Goal: Task Accomplishment & Management: Use online tool/utility

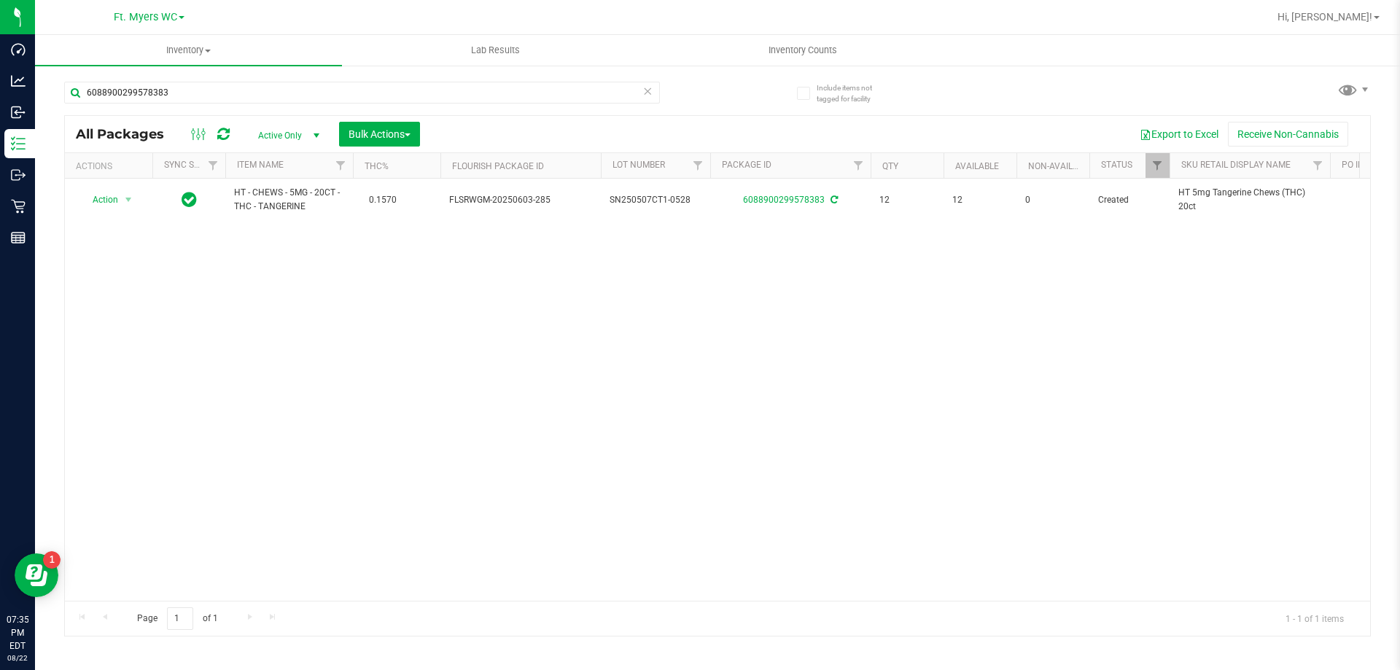
click at [1216, 96] on div "6088900299578383 All Packages Active Only Active Only Lab Samples Locked All Ex…" at bounding box center [717, 352] width 1307 height 569
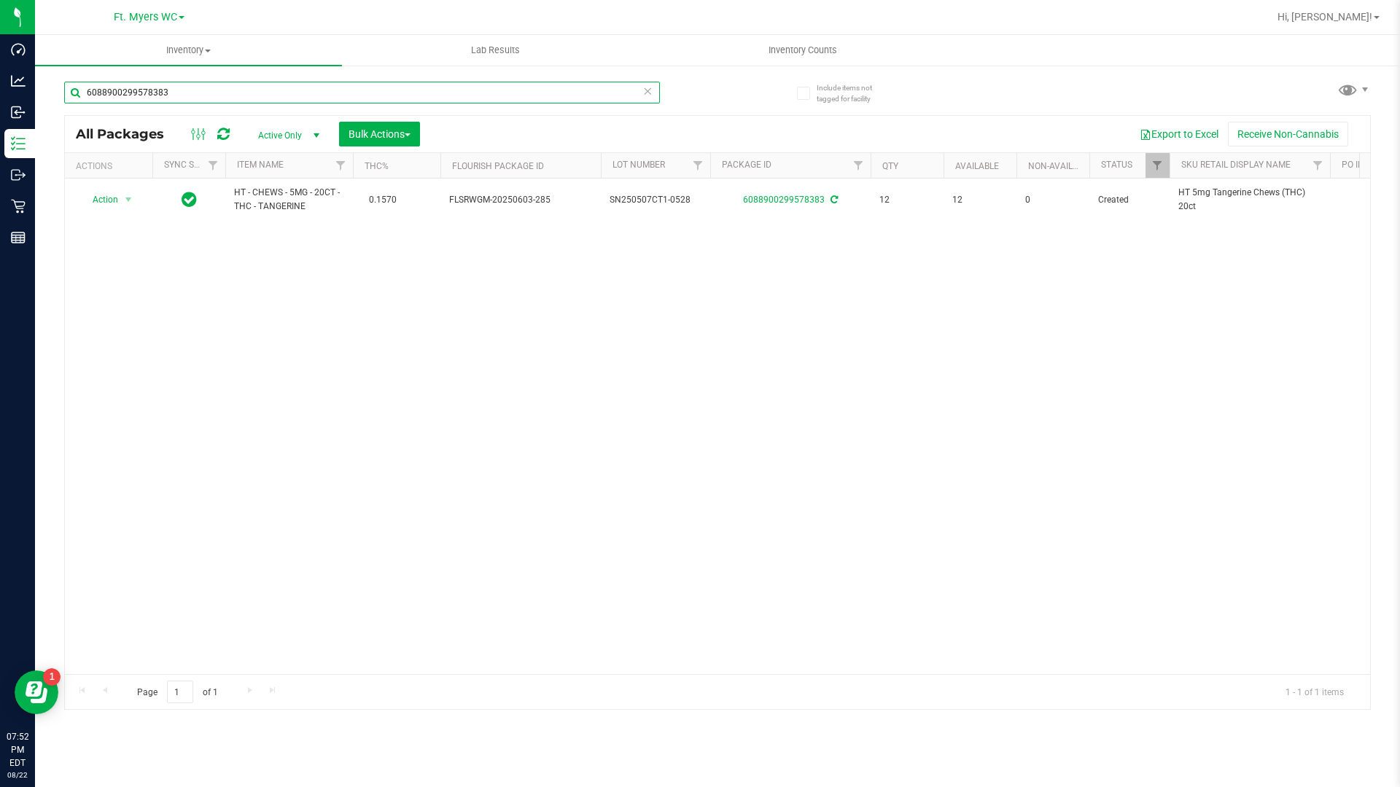
click at [365, 88] on input "6088900299578383" at bounding box center [362, 93] width 596 height 22
type input "6"
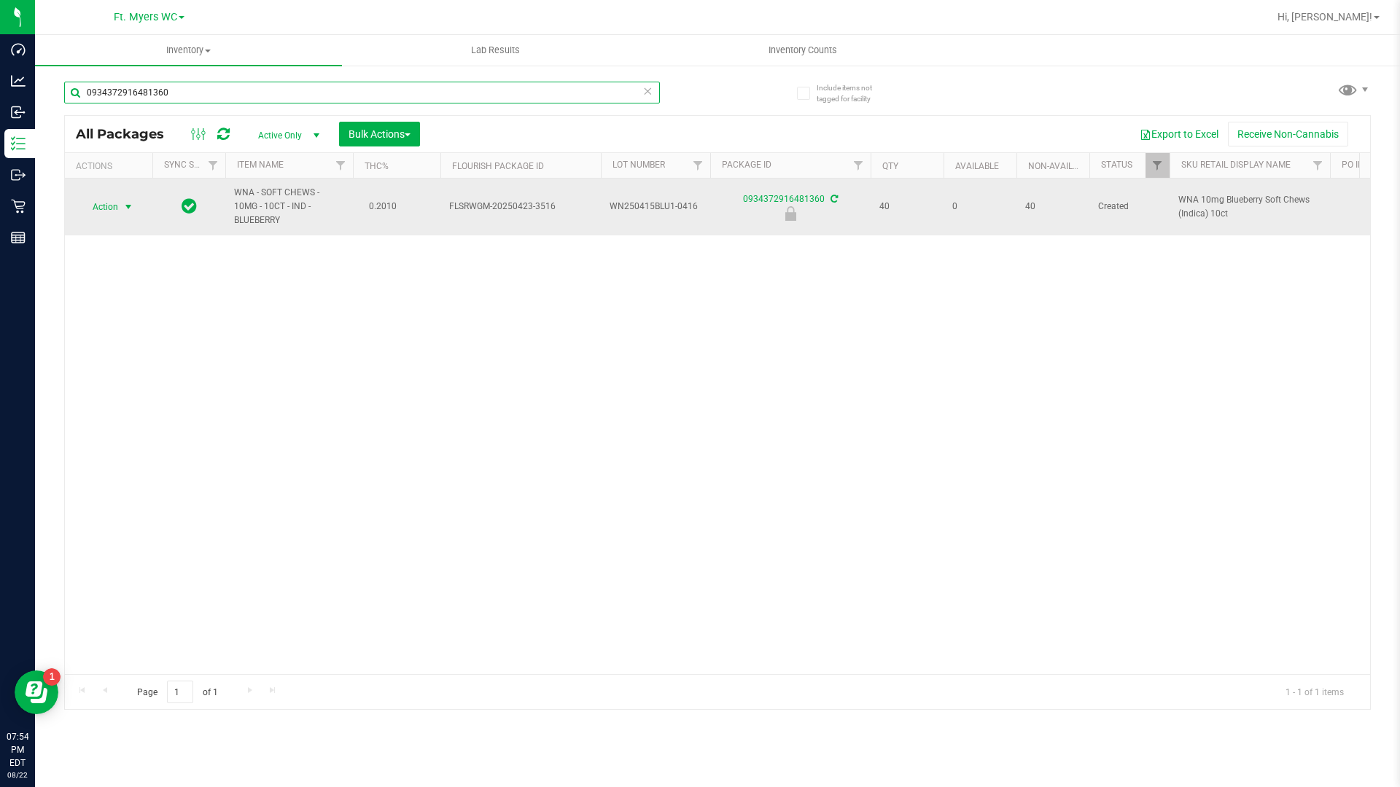
type input "0934372916481360"
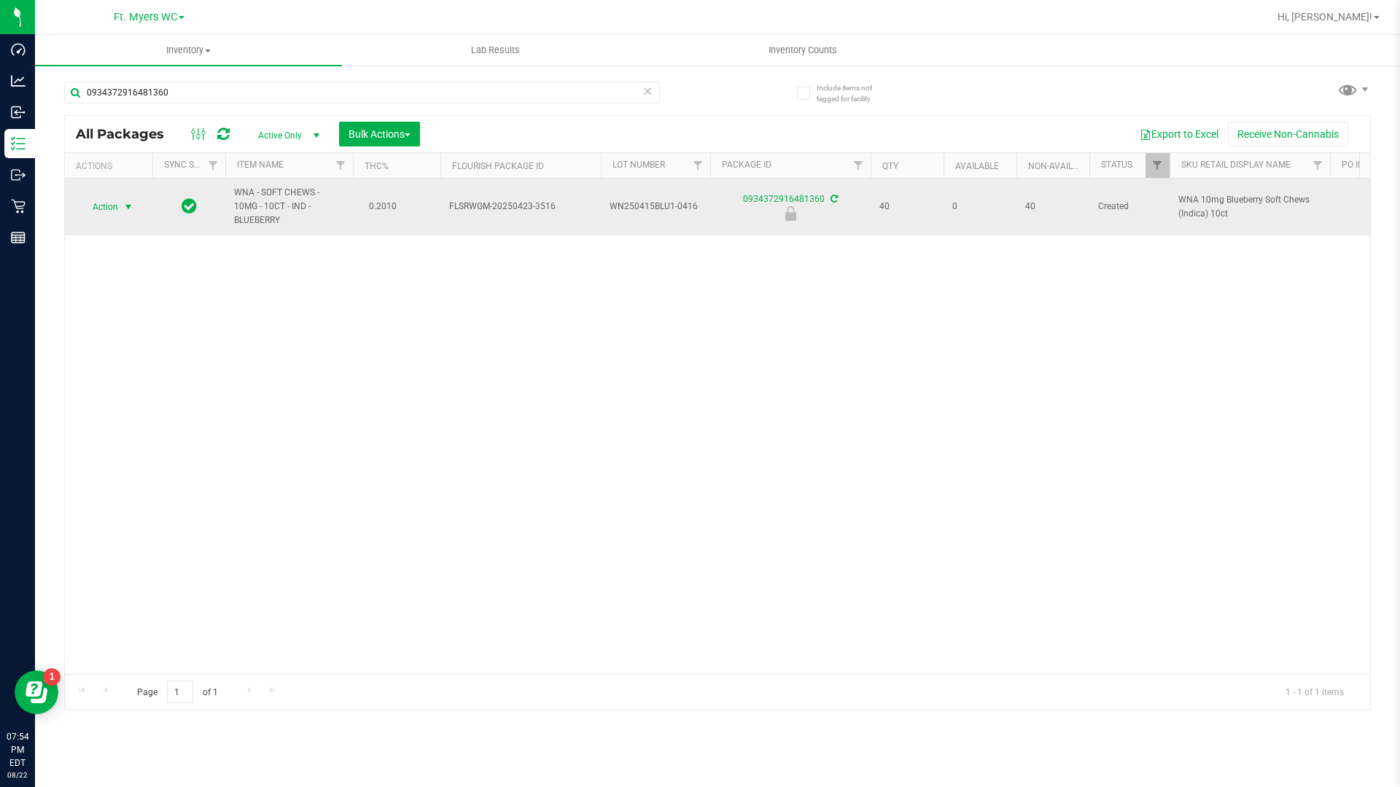
click at [127, 206] on span "select" at bounding box center [128, 207] width 12 height 12
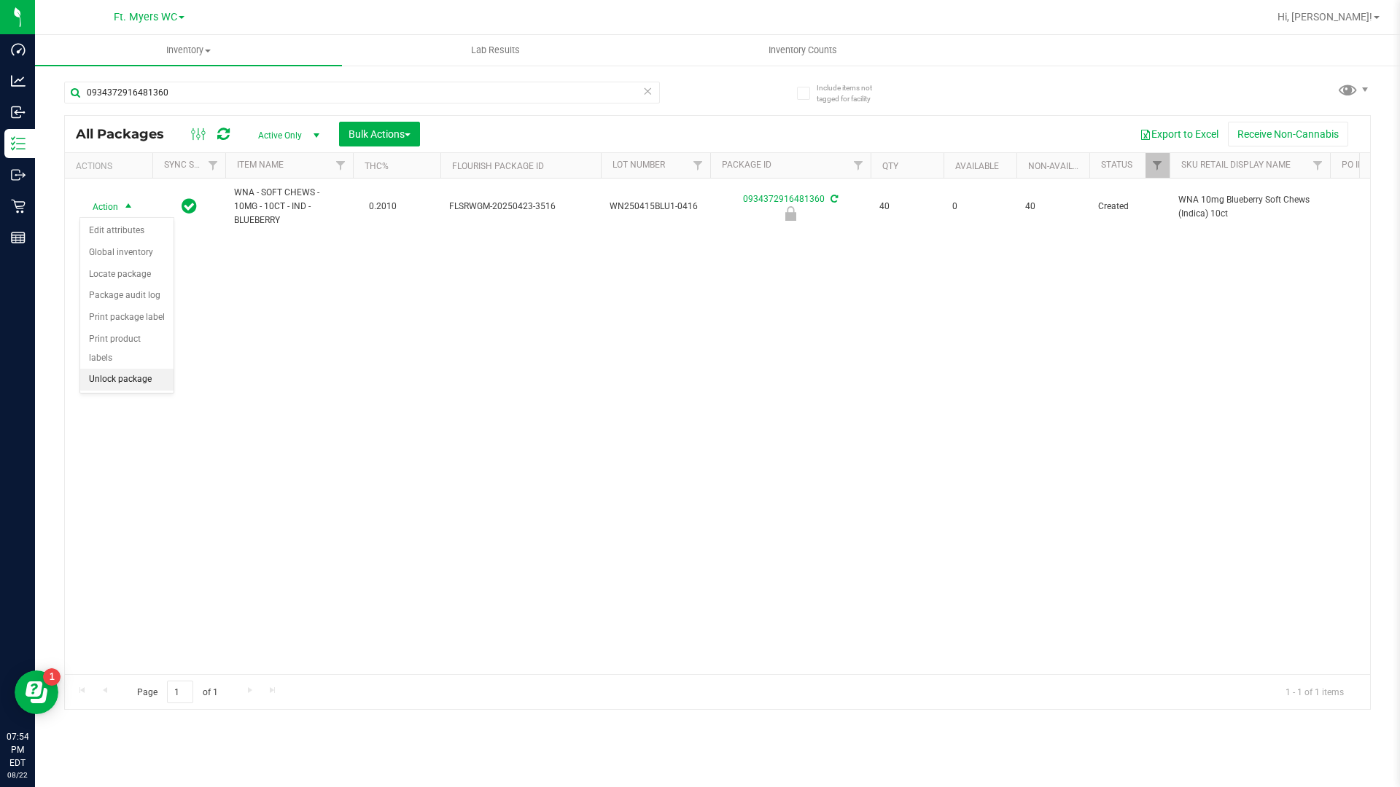
click at [133, 369] on li "Unlock package" at bounding box center [126, 380] width 93 height 22
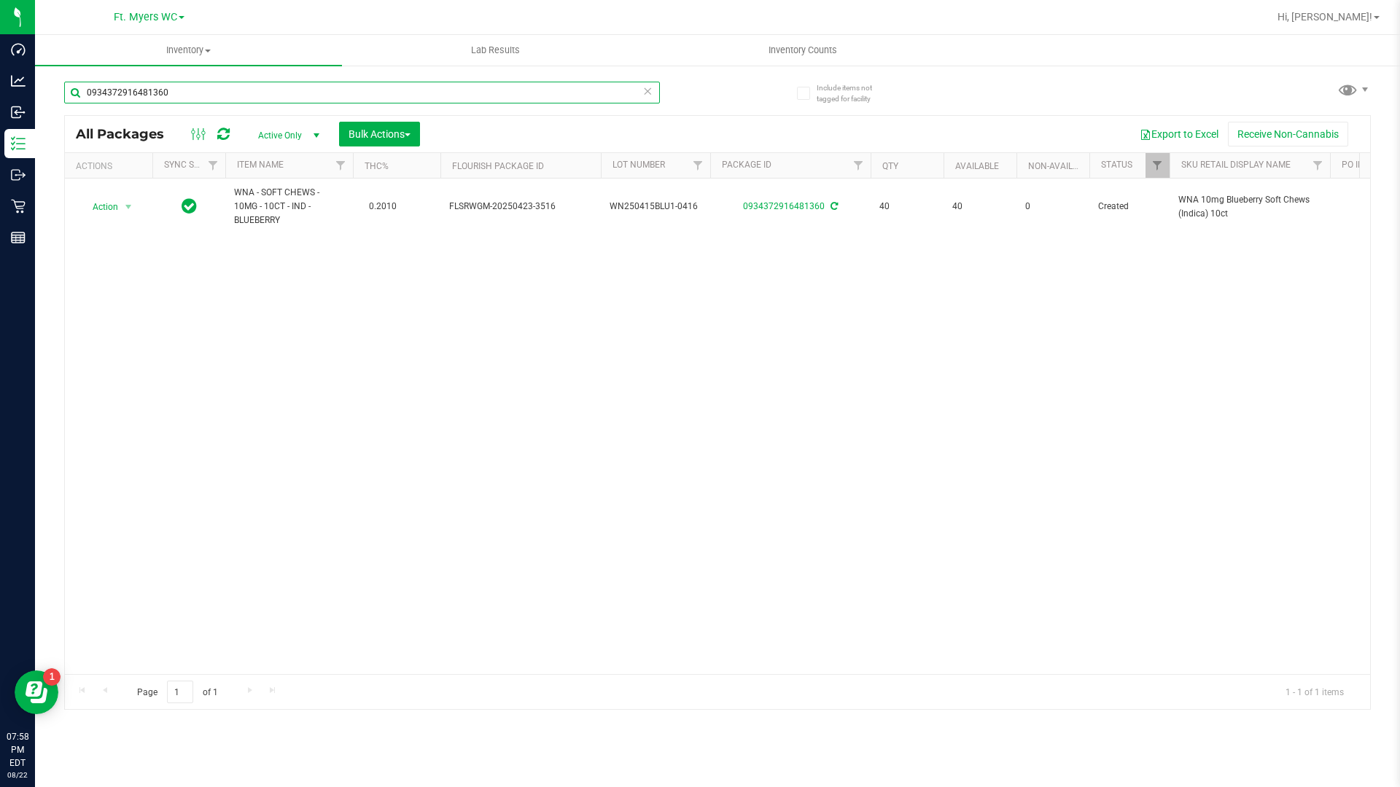
click at [642, 93] on input "0934372916481360" at bounding box center [362, 93] width 596 height 22
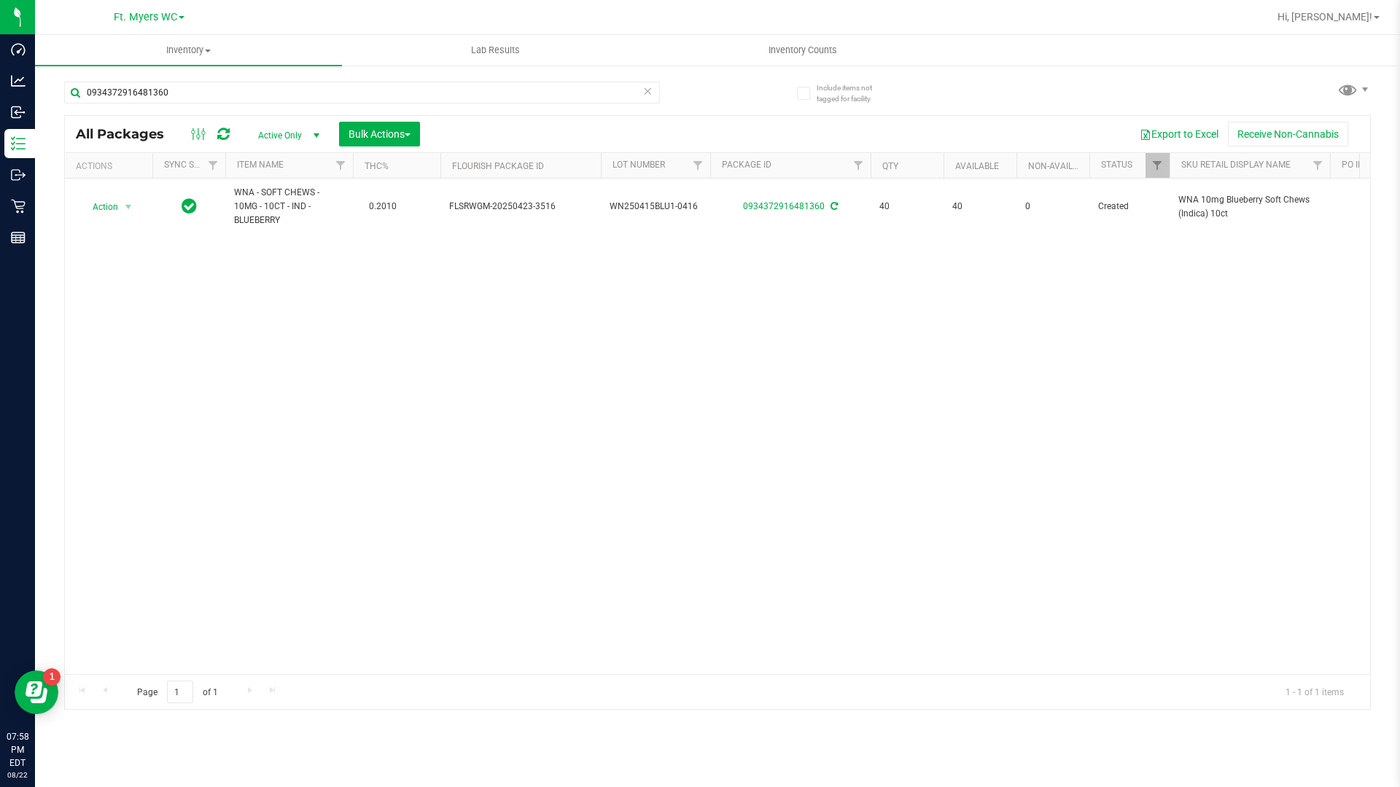
click at [644, 93] on icon at bounding box center [647, 90] width 10 height 17
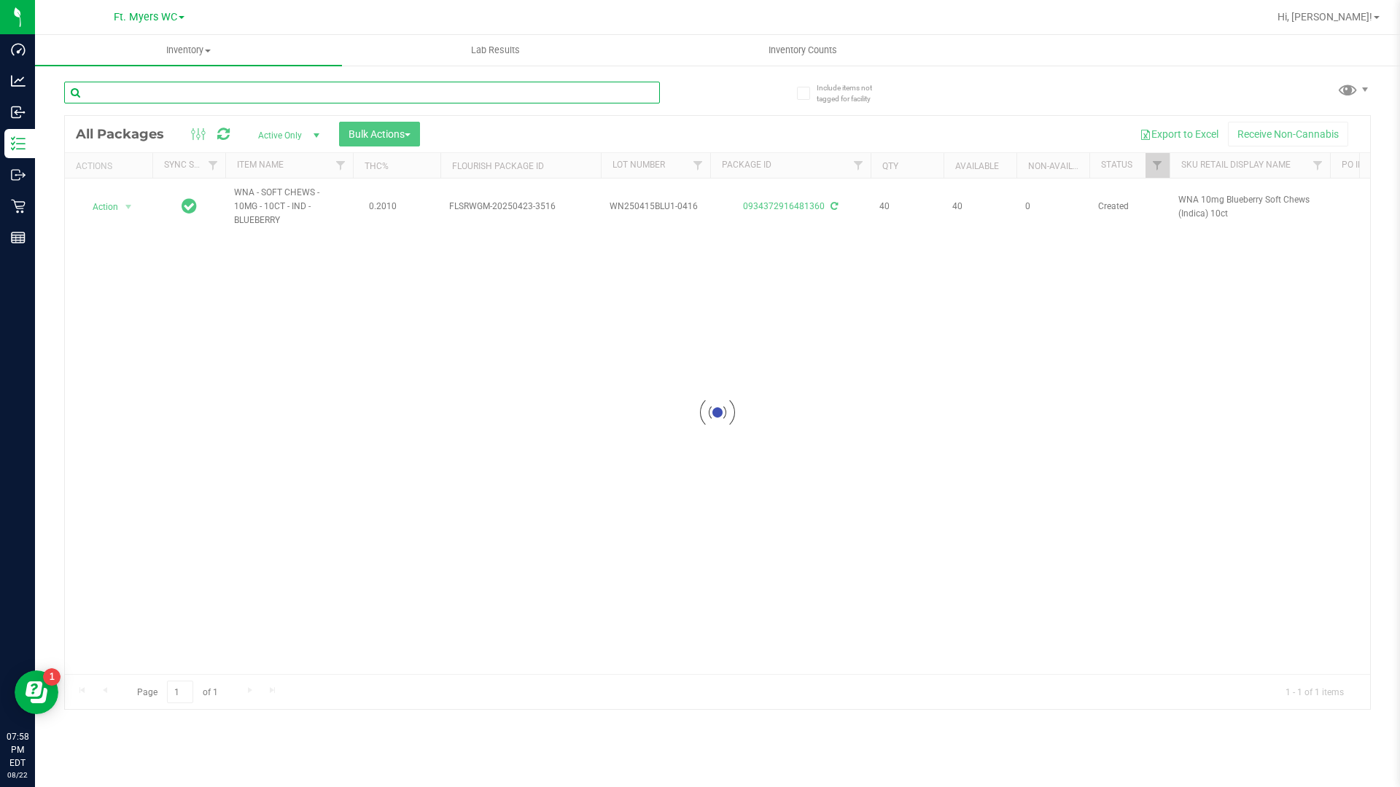
click at [208, 96] on input "text" at bounding box center [362, 93] width 596 height 22
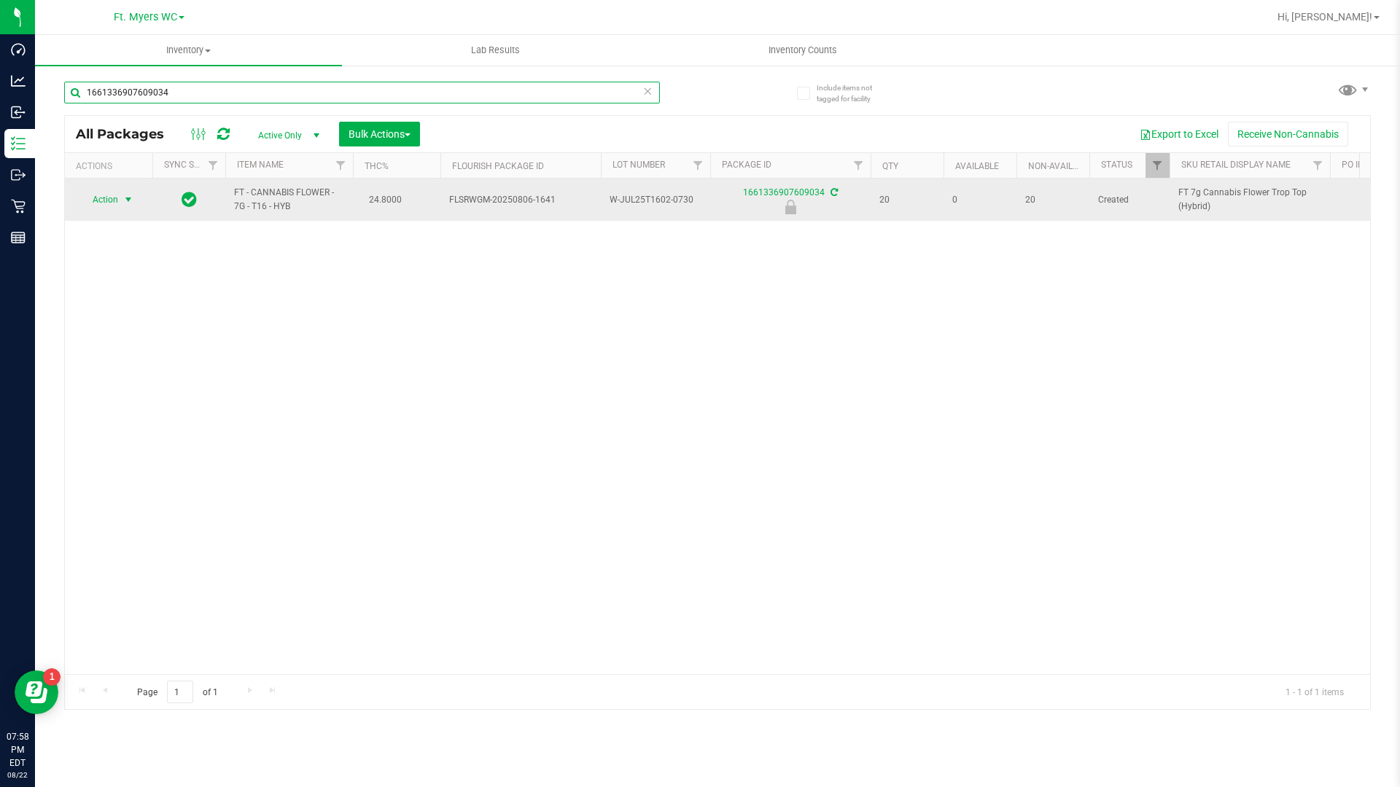
type input "1661336907609034"
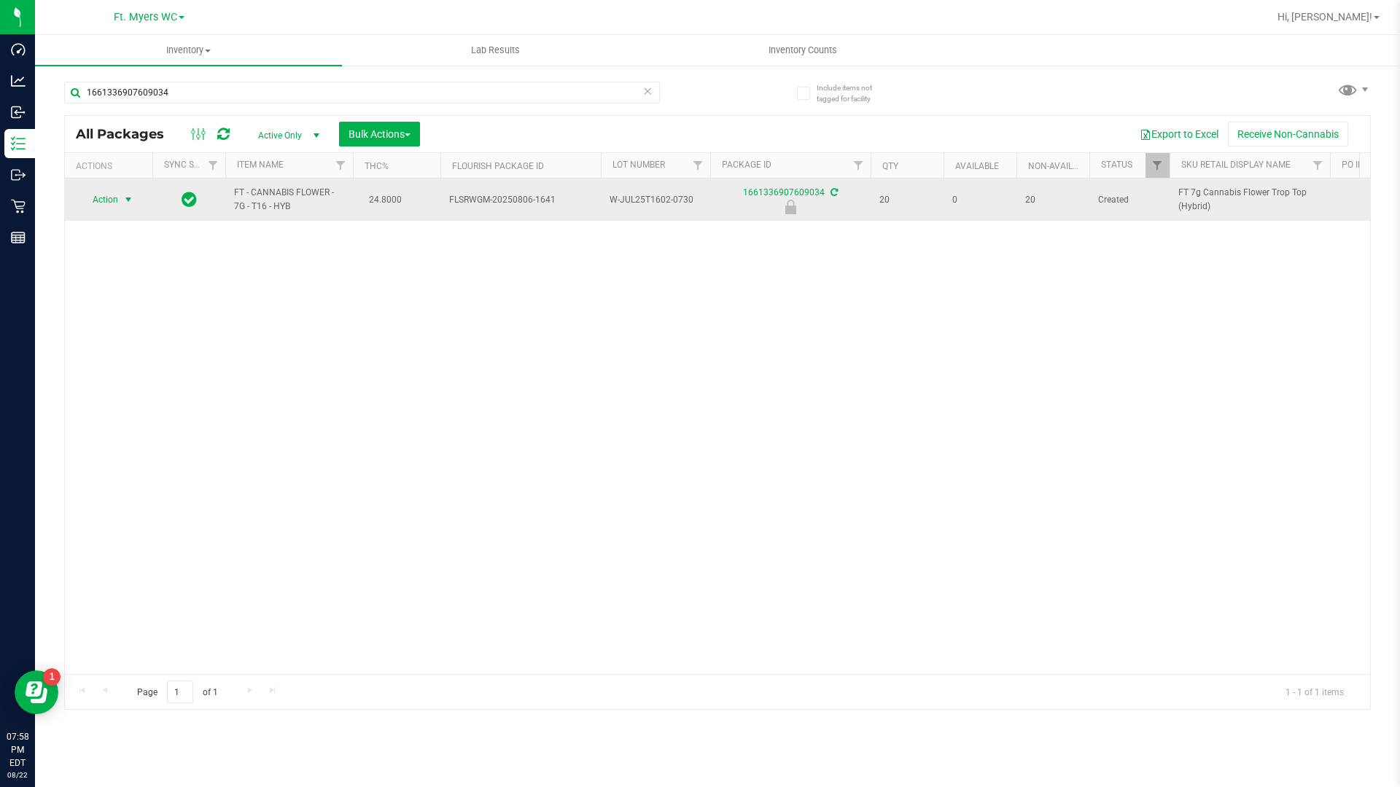
click at [129, 201] on span "select" at bounding box center [128, 200] width 12 height 12
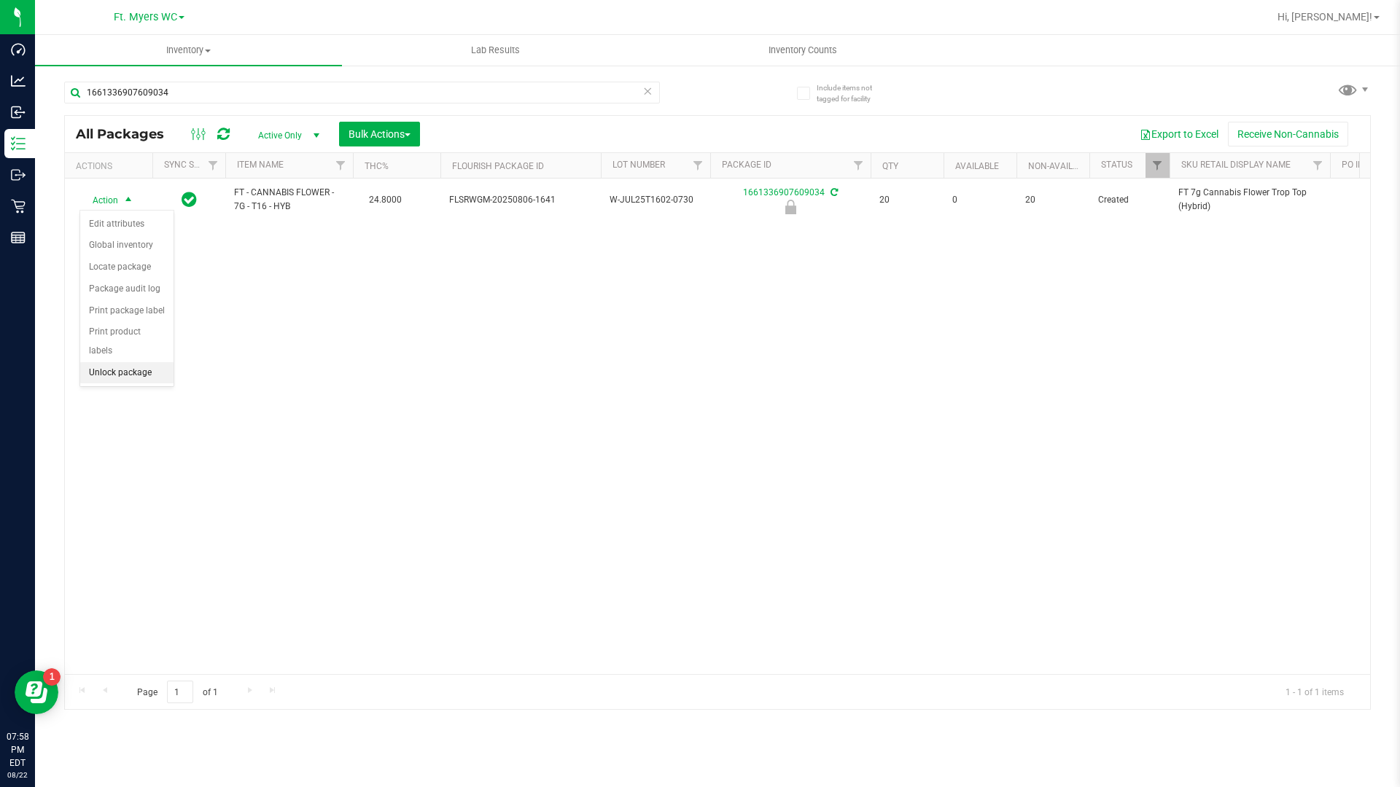
click at [129, 362] on li "Unlock package" at bounding box center [126, 373] width 93 height 22
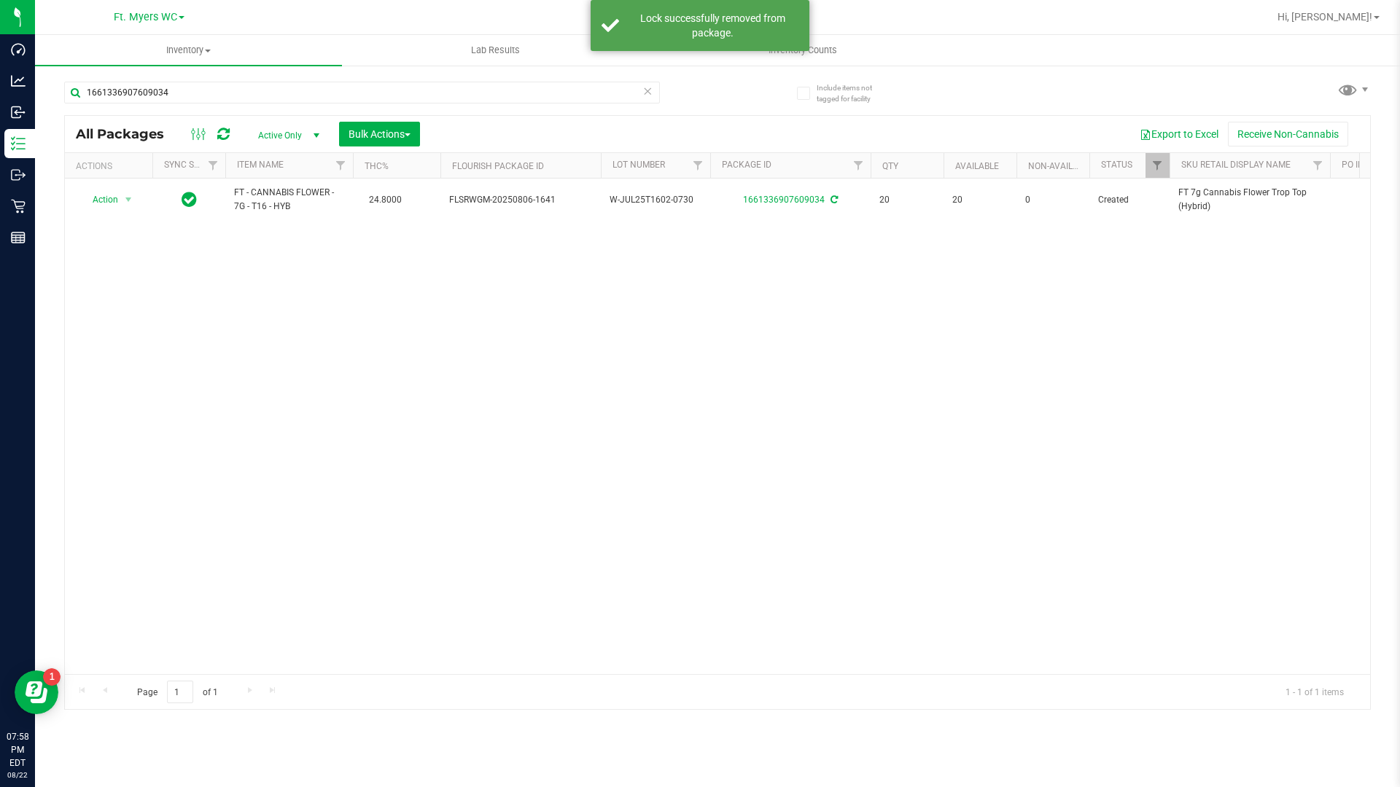
click at [652, 96] on icon at bounding box center [647, 90] width 10 height 17
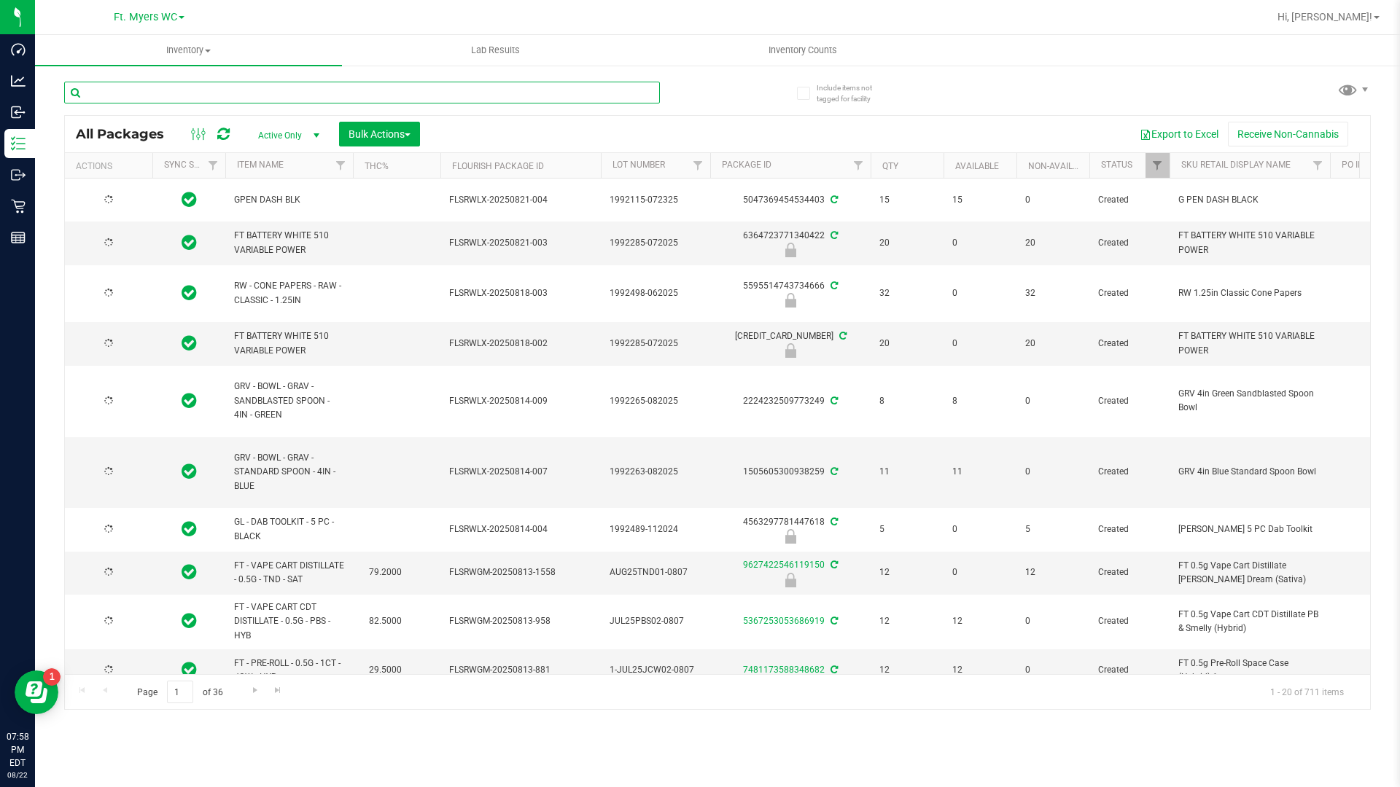
click at [454, 82] on input "text" at bounding box center [362, 93] width 596 height 22
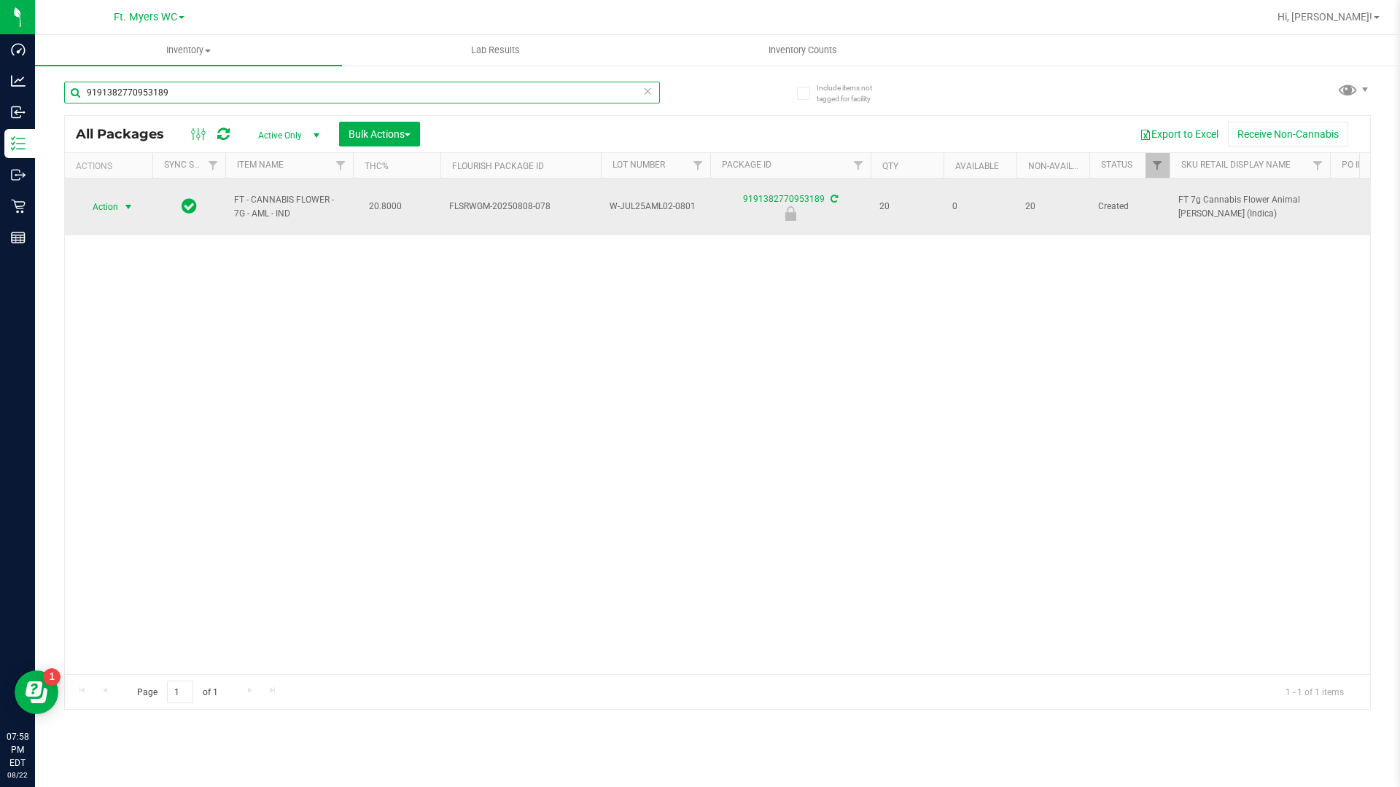
type input "9191382770953189"
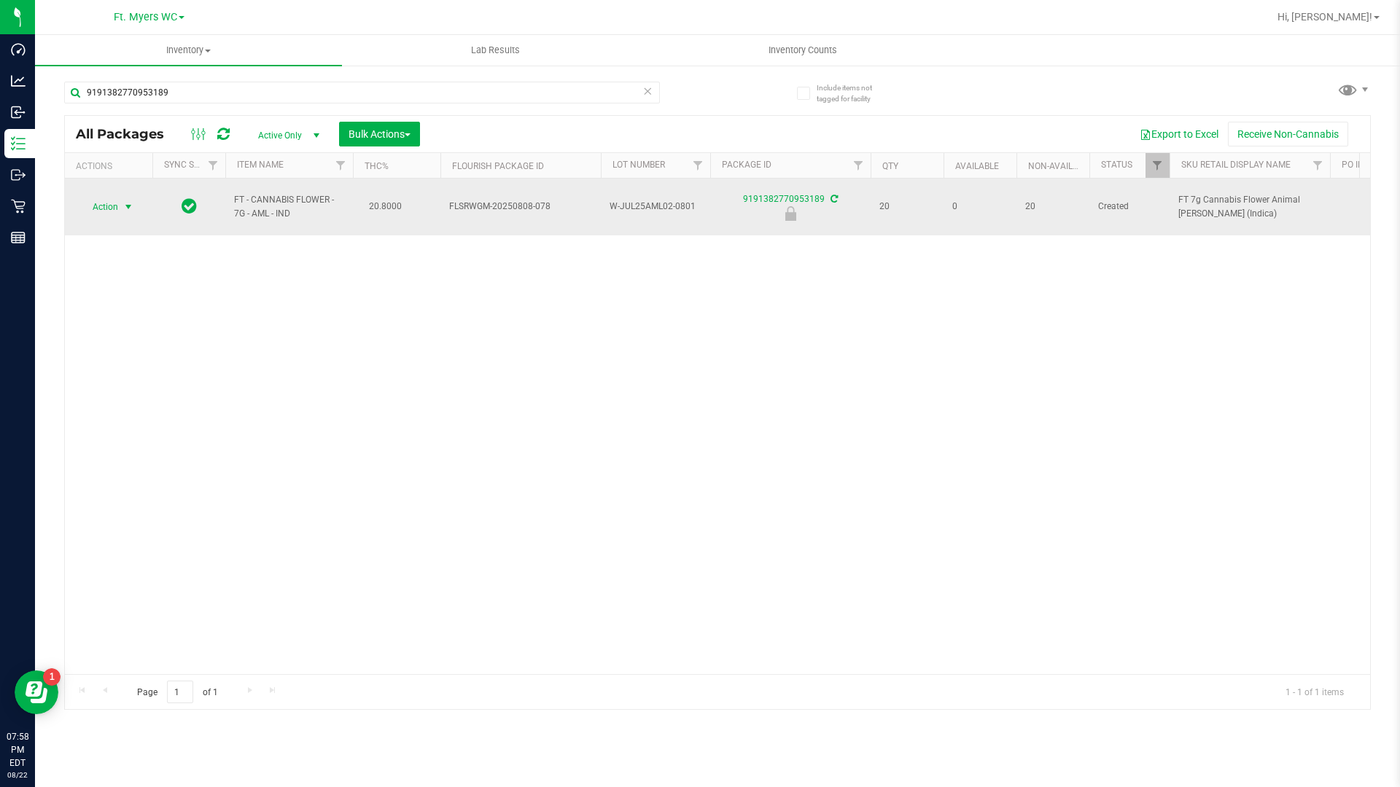
click at [126, 203] on span "select" at bounding box center [128, 207] width 12 height 12
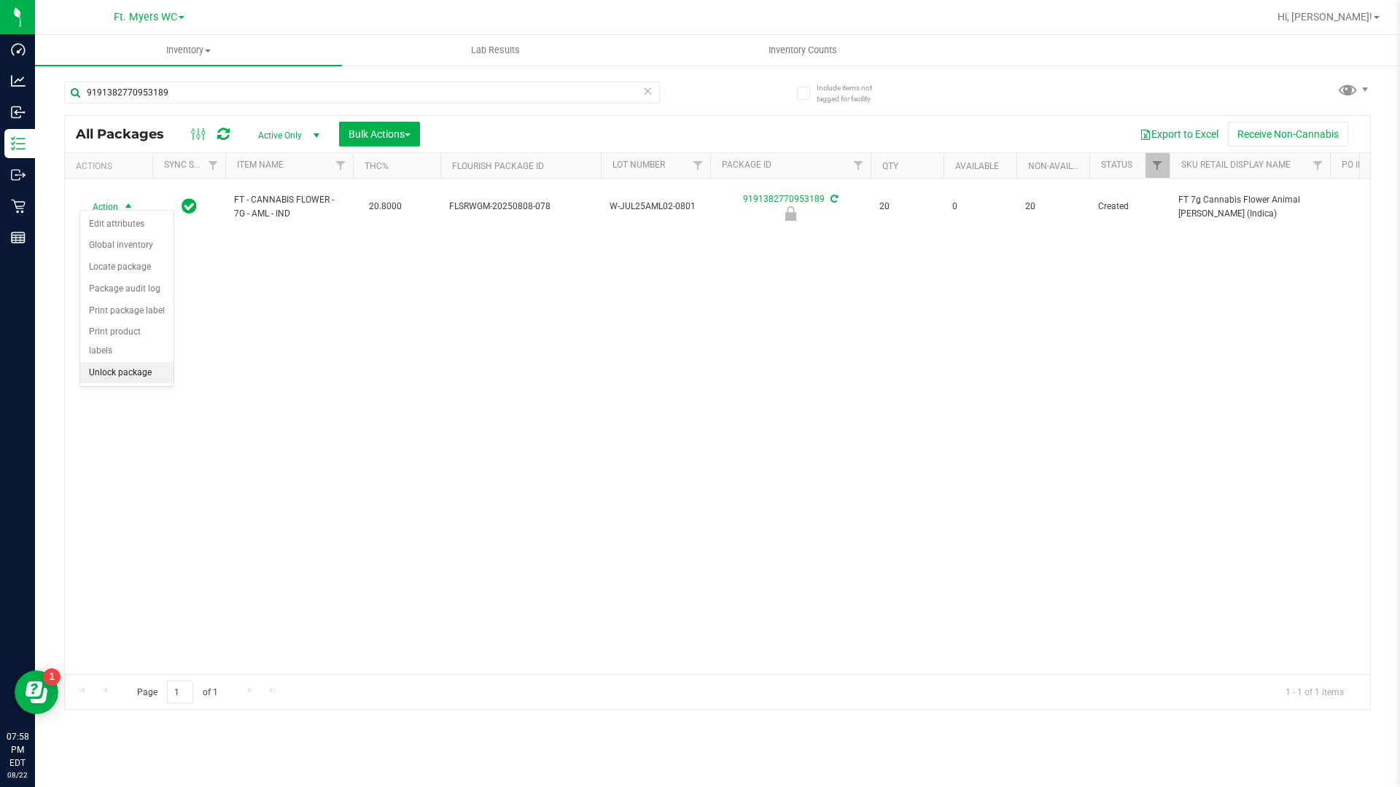
click at [114, 362] on li "Unlock package" at bounding box center [126, 373] width 93 height 22
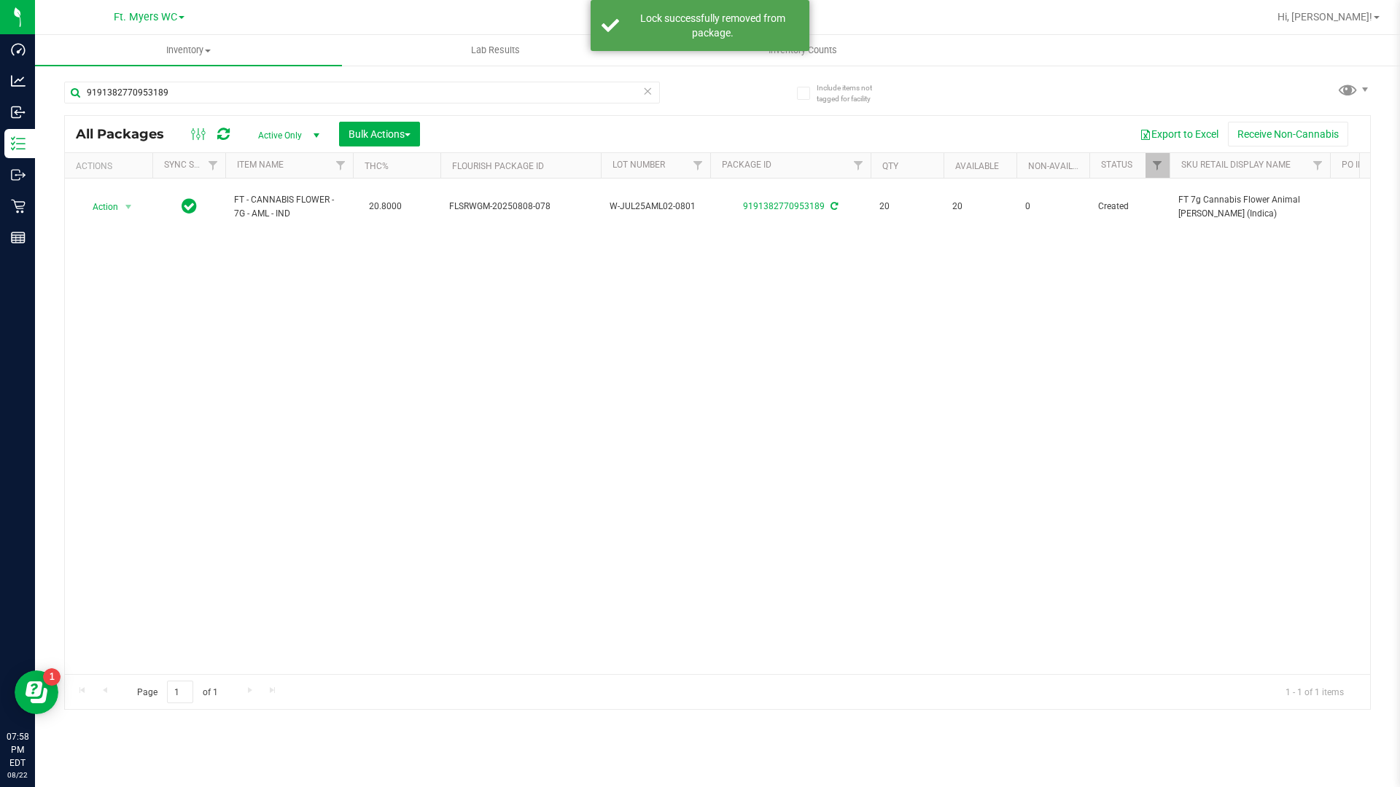
click at [647, 93] on icon at bounding box center [647, 90] width 10 height 17
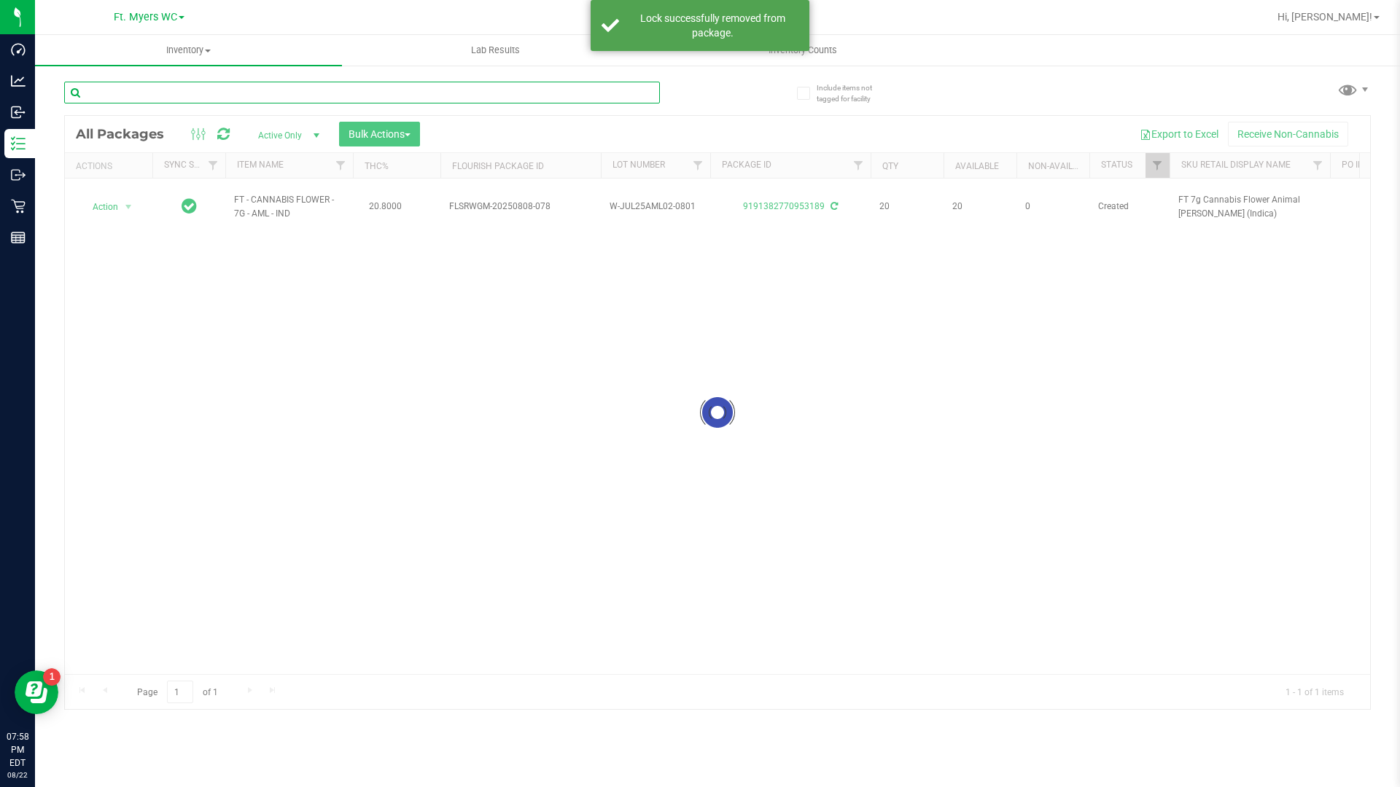
click at [135, 88] on input "text" at bounding box center [362, 93] width 596 height 22
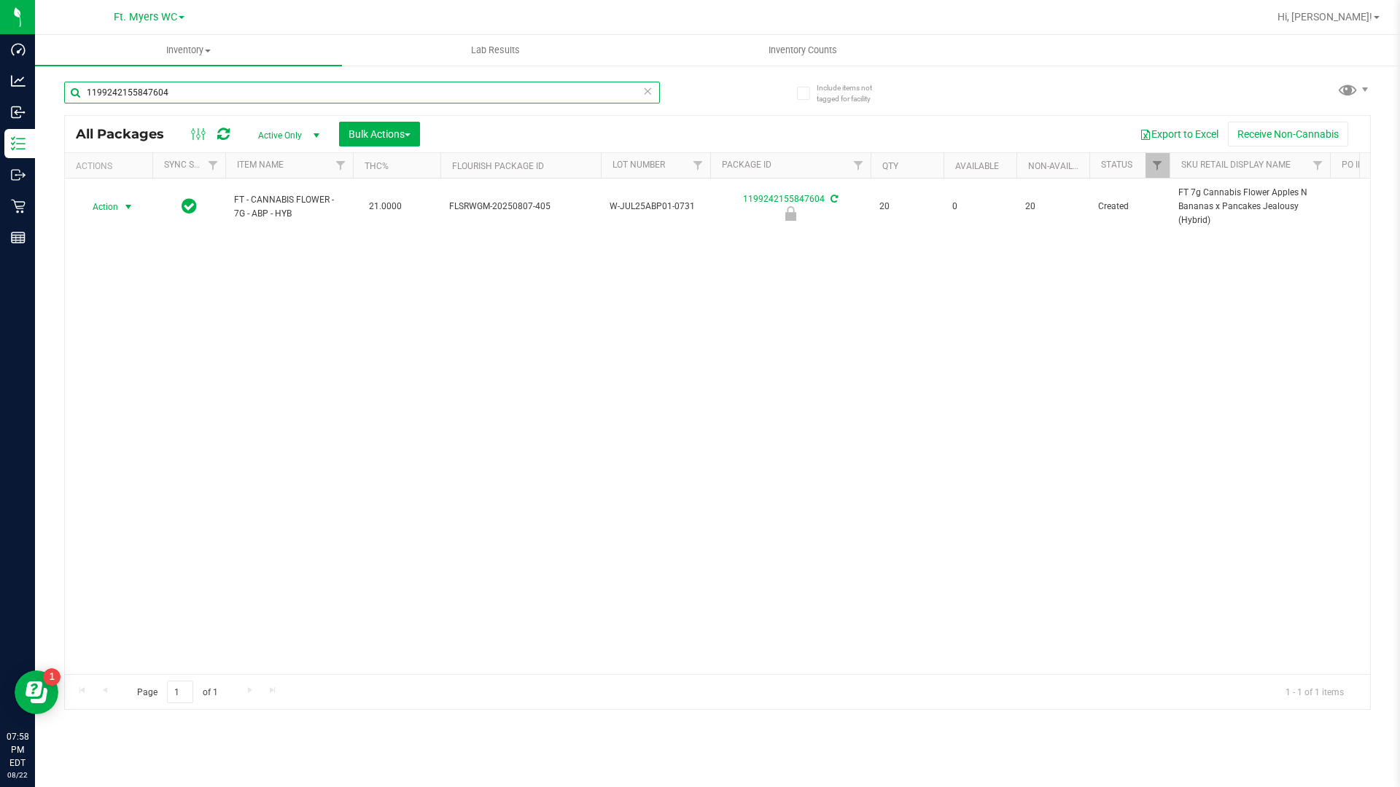
type input "1199242155847604"
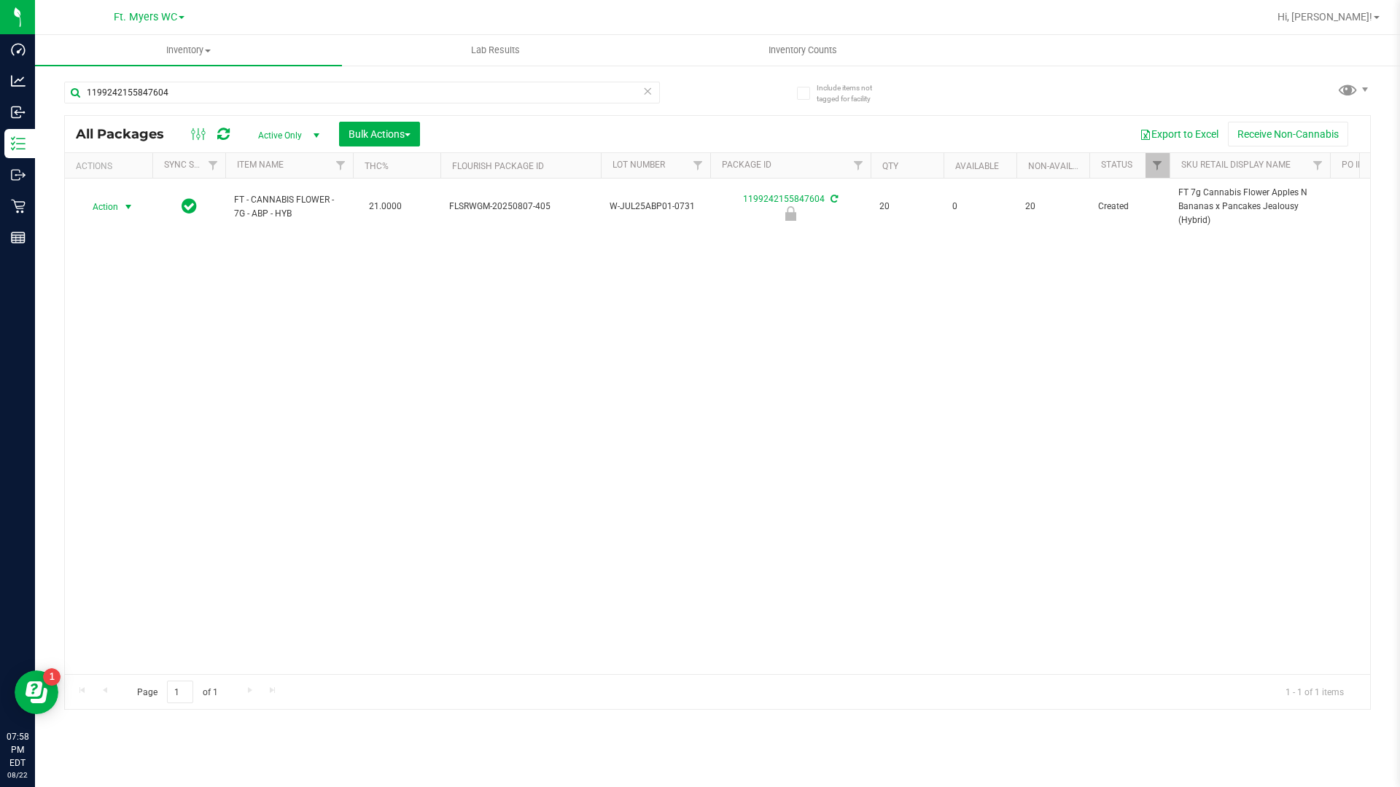
click at [124, 209] on span "select" at bounding box center [128, 207] width 12 height 12
click at [140, 367] on li "Unlock package" at bounding box center [126, 378] width 93 height 22
